Goal: Transaction & Acquisition: Purchase product/service

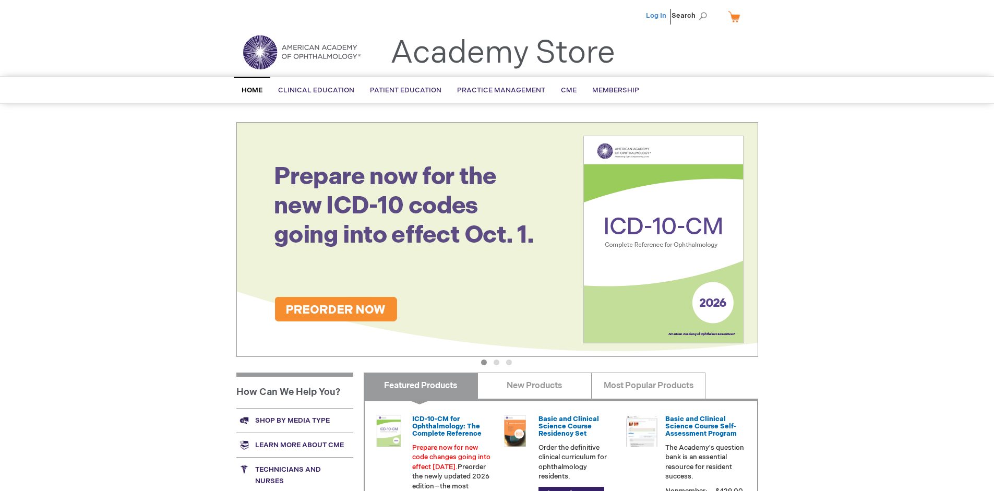
click at [657, 16] on link "Log In" at bounding box center [656, 15] width 20 height 8
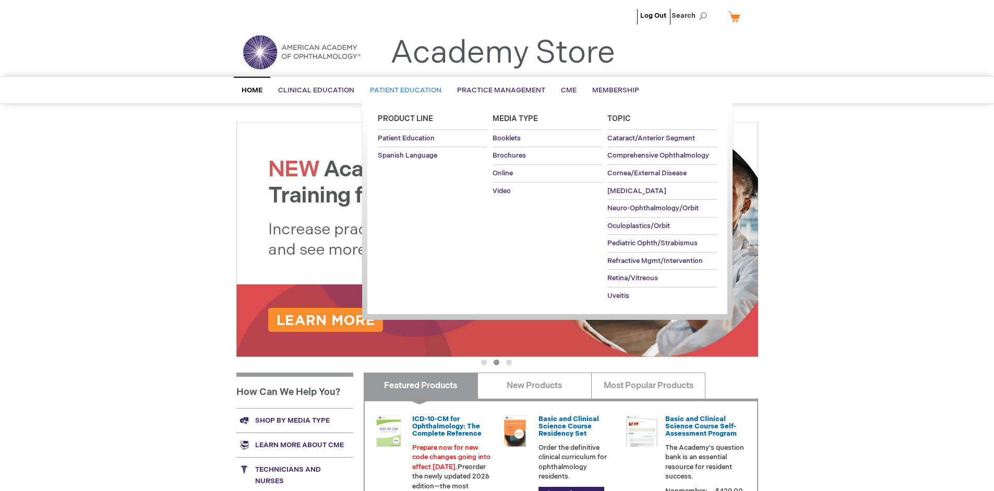
click at [403, 90] on span "Patient Education" at bounding box center [405, 90] width 71 height 8
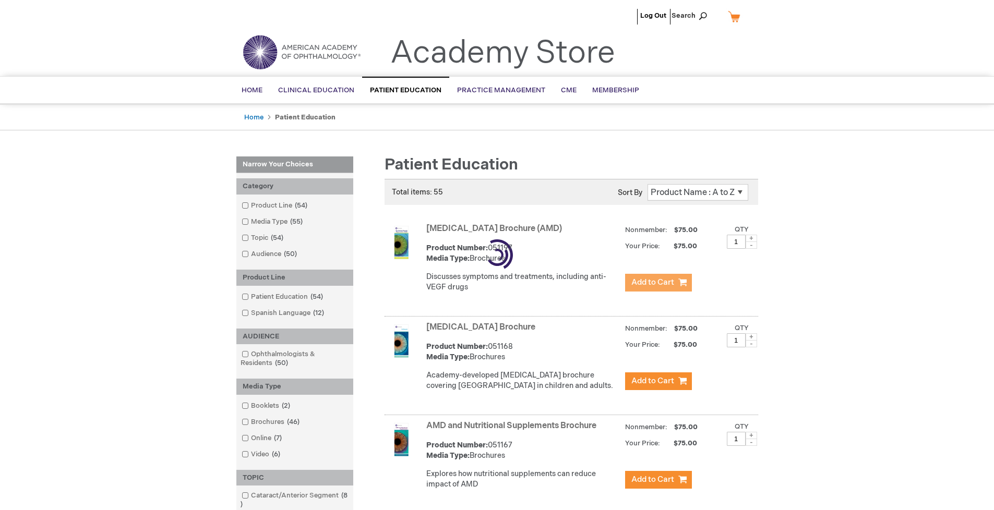
click at [658, 283] on span "Add to Cart" at bounding box center [652, 283] width 43 height 10
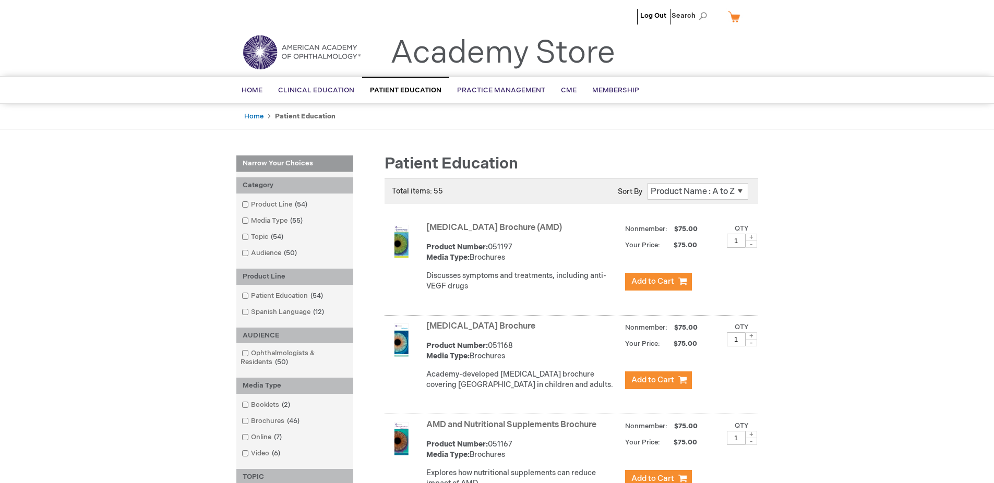
click at [513, 430] on link "AMD and Nutritional Supplements Brochure" at bounding box center [511, 425] width 170 height 10
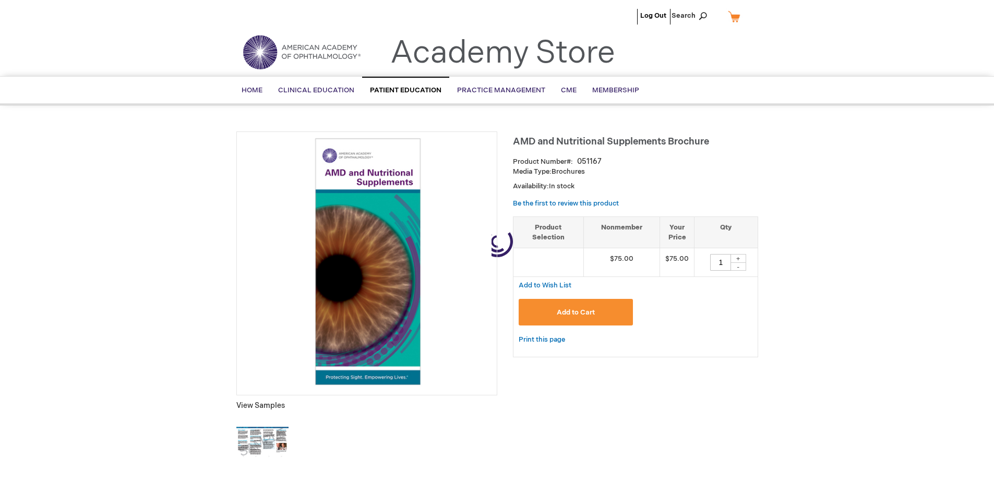
click at [738, 16] on link "My Cart" at bounding box center [738, 16] width 25 height 18
